Goal: Navigation & Orientation: Find specific page/section

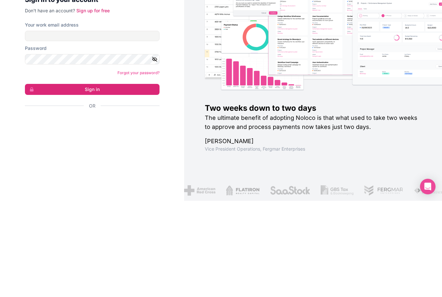
click at [142, 212] on div "Se connecter avec Google. S'ouvre dans un nouvel onglet." at bounding box center [89, 219] width 129 height 14
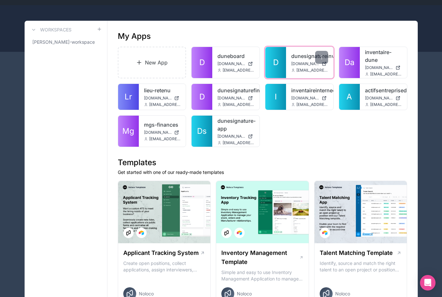
click at [303, 55] on link "dunesignatureinventaire" at bounding box center [309, 56] width 37 height 8
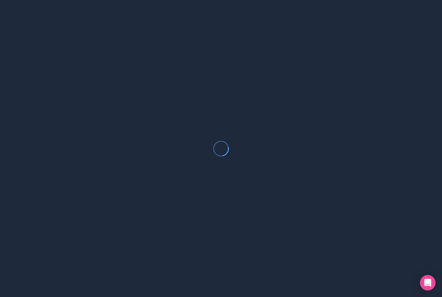
scroll to position [21, 0]
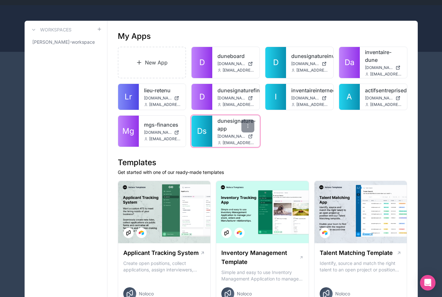
click at [225, 125] on link "dunesignature-app" at bounding box center [236, 125] width 37 height 16
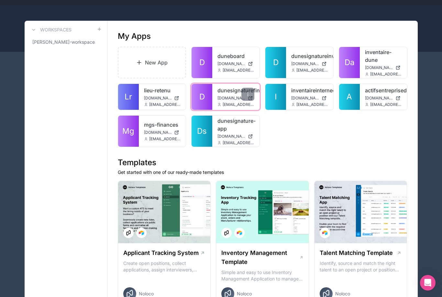
click at [228, 96] on span "[DOMAIN_NAME]" at bounding box center [232, 98] width 28 height 5
click at [245, 93] on div at bounding box center [248, 94] width 13 height 13
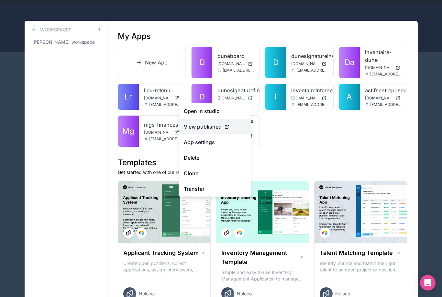
click at [239, 125] on div "View published" at bounding box center [215, 127] width 62 height 8
click at [221, 125] on span "View published" at bounding box center [203, 127] width 38 height 8
click at [220, 128] on span "View published" at bounding box center [203, 127] width 38 height 8
click at [219, 141] on link "App settings" at bounding box center [215, 142] width 73 height 16
